Goal: Ask a question

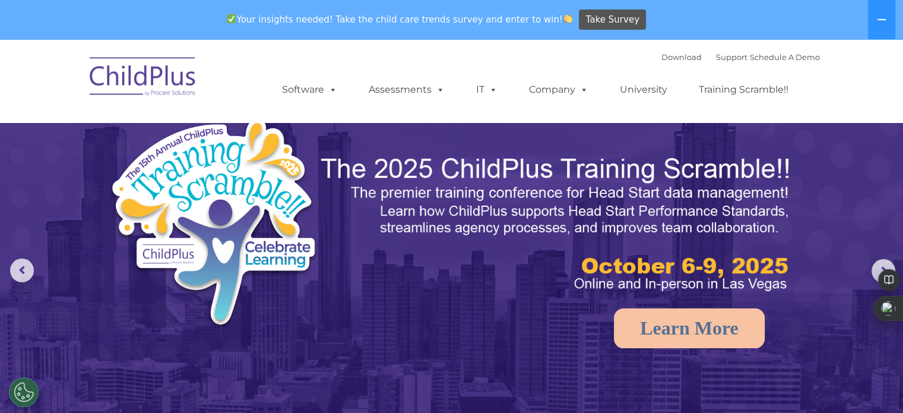
select select "MEDIUM"
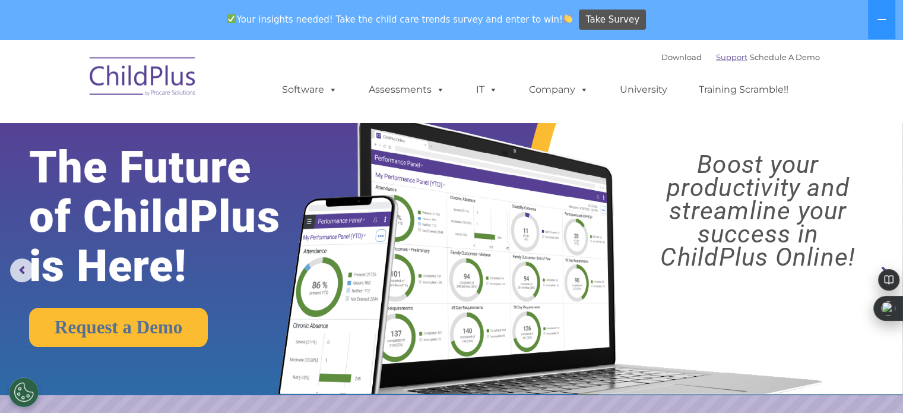
click at [716, 53] on link "Support" at bounding box center [731, 56] width 31 height 9
click at [716, 57] on link "Support" at bounding box center [731, 56] width 31 height 9
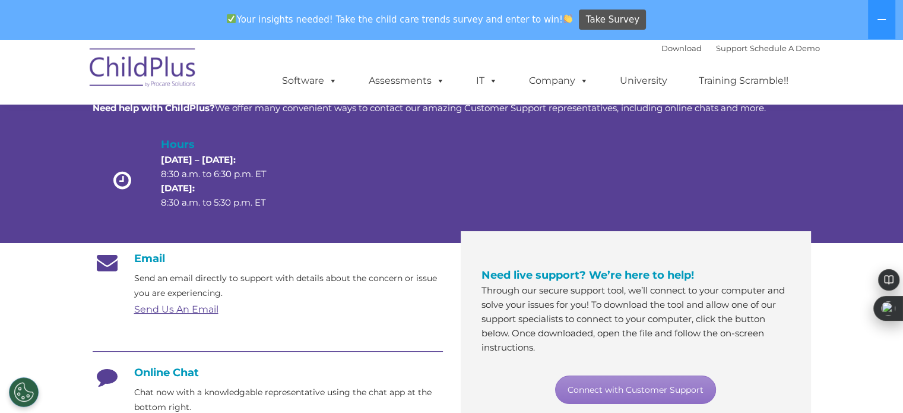
scroll to position [131, 0]
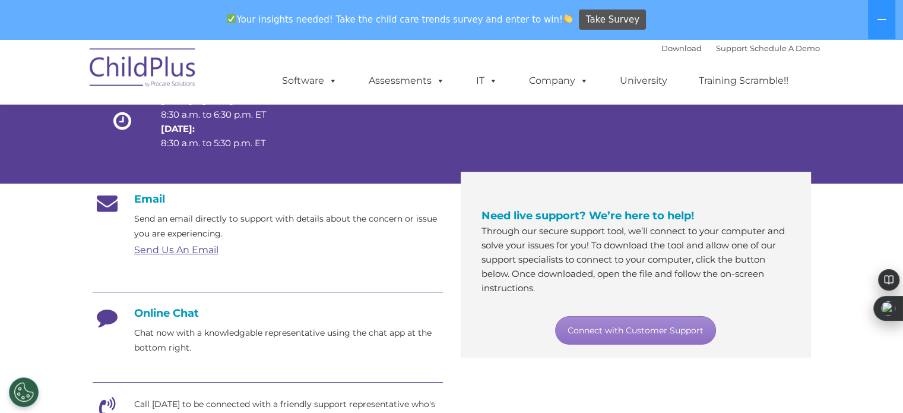
drag, startPoint x: 904, startPoint y: 134, endPoint x: 900, endPoint y: 112, distance: 22.3
click at [645, 322] on link "Connect with Customer Support" at bounding box center [635, 330] width 161 height 28
click at [632, 333] on link "Connect with Customer Support" at bounding box center [635, 330] width 161 height 28
